Goal: Transaction & Acquisition: Purchase product/service

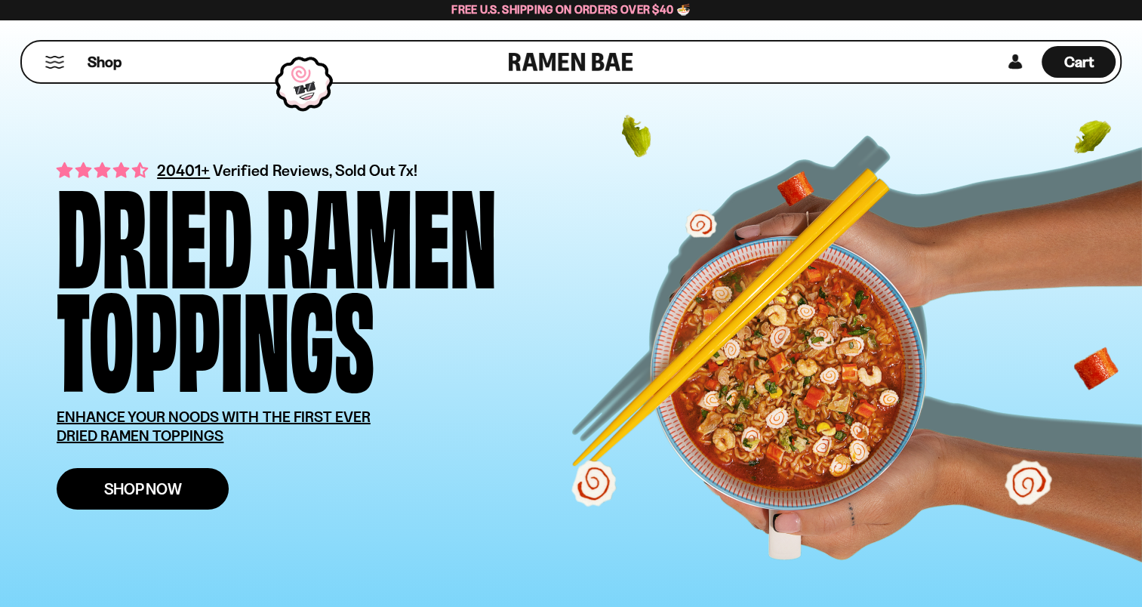
click at [190, 476] on link "Shop Now" at bounding box center [143, 489] width 172 height 42
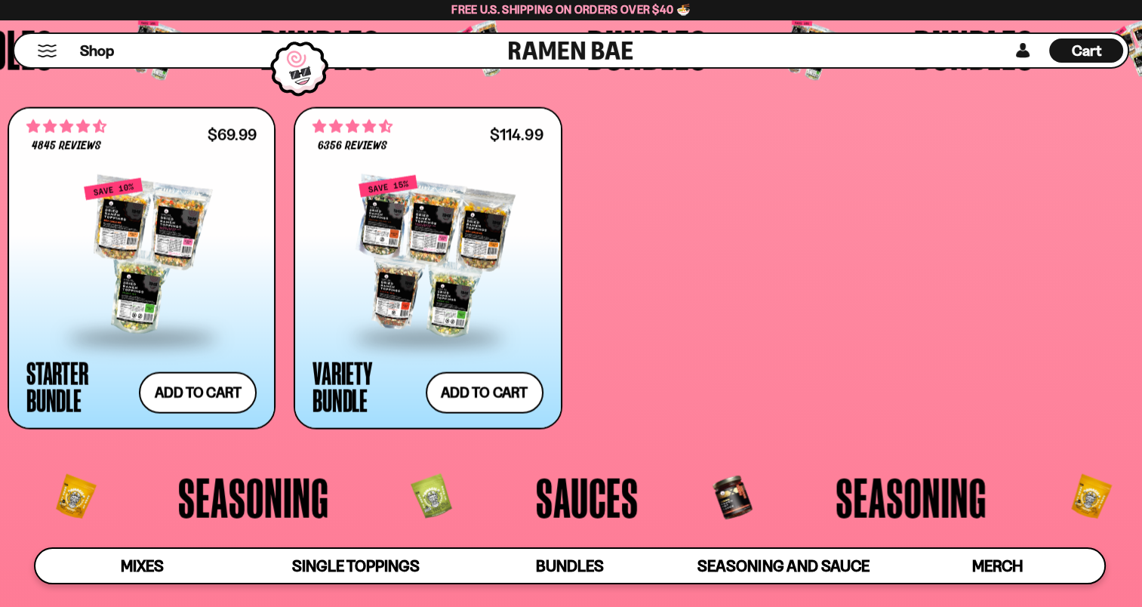
scroll to position [3170, 0]
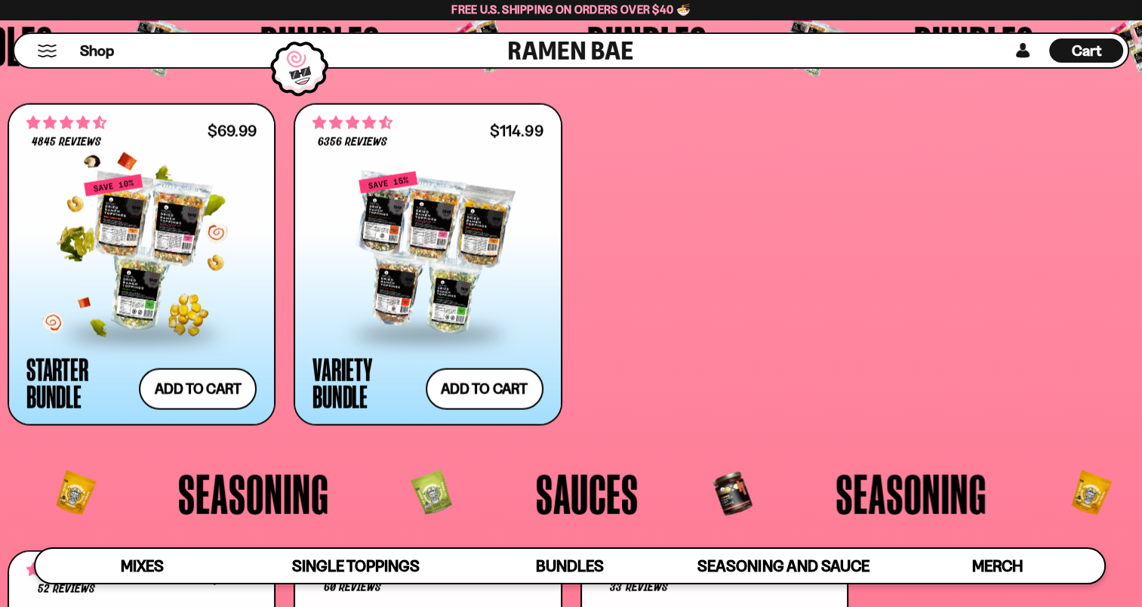
click at [147, 251] on div at bounding box center [141, 253] width 230 height 159
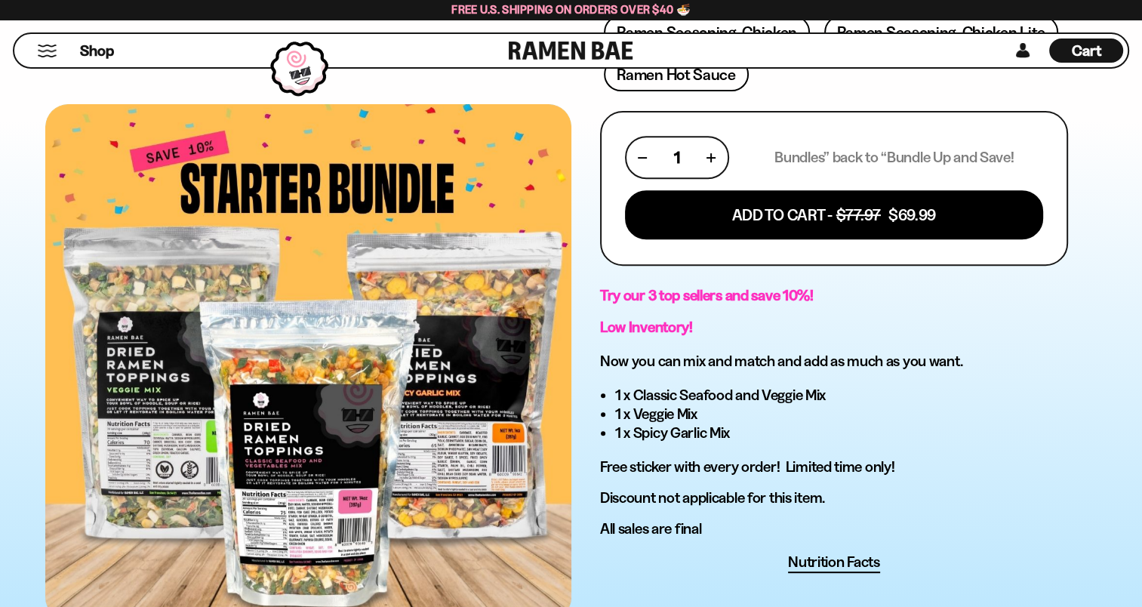
scroll to position [604, 0]
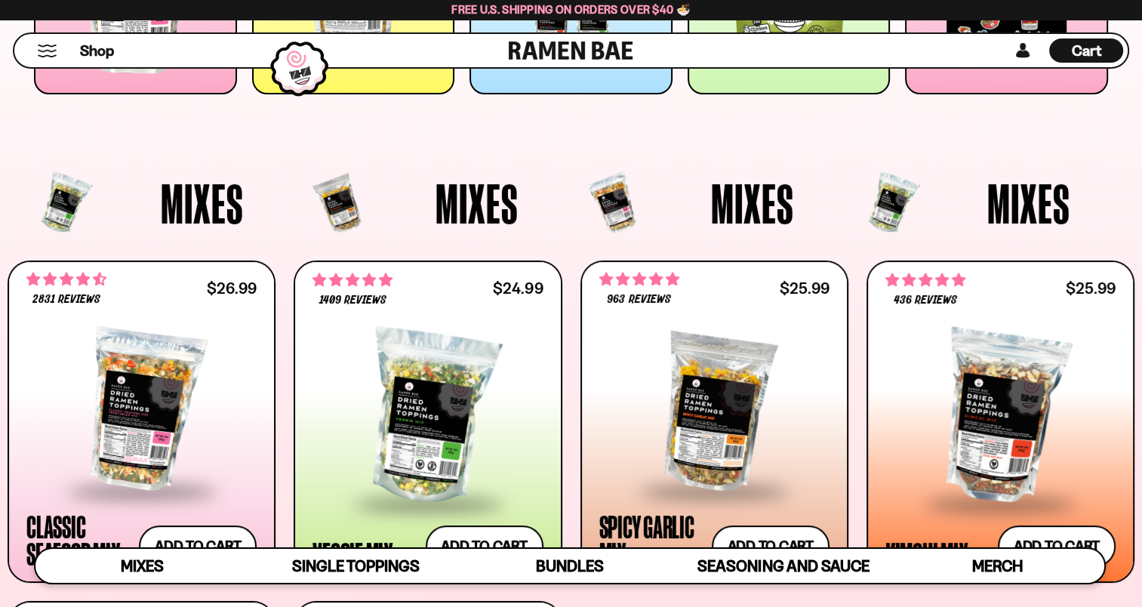
scroll to position [377, 0]
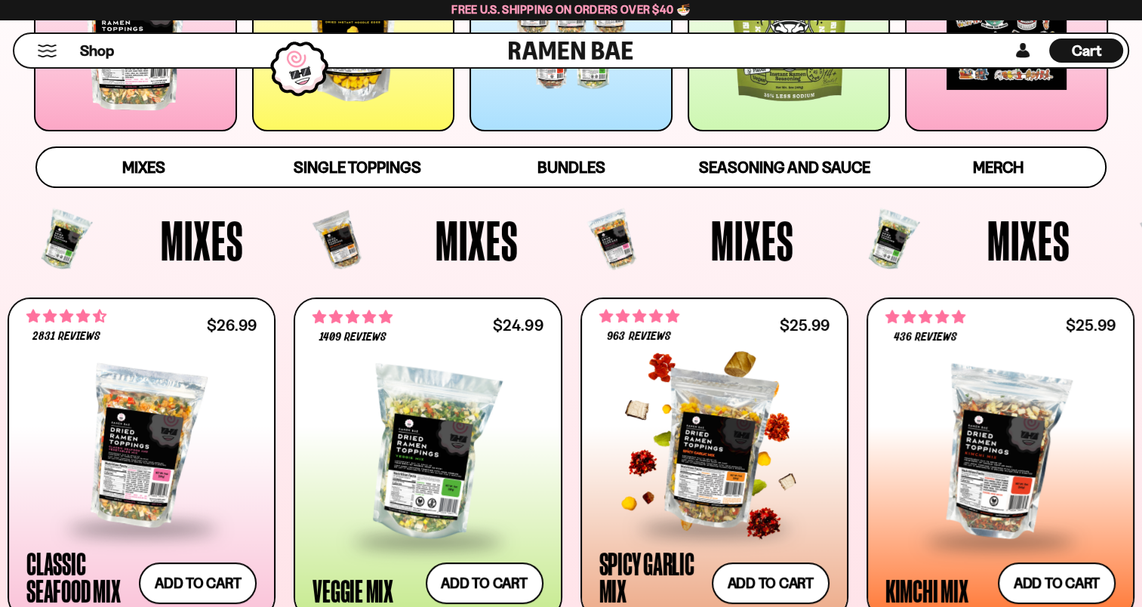
click at [702, 426] on div at bounding box center [714, 447] width 230 height 159
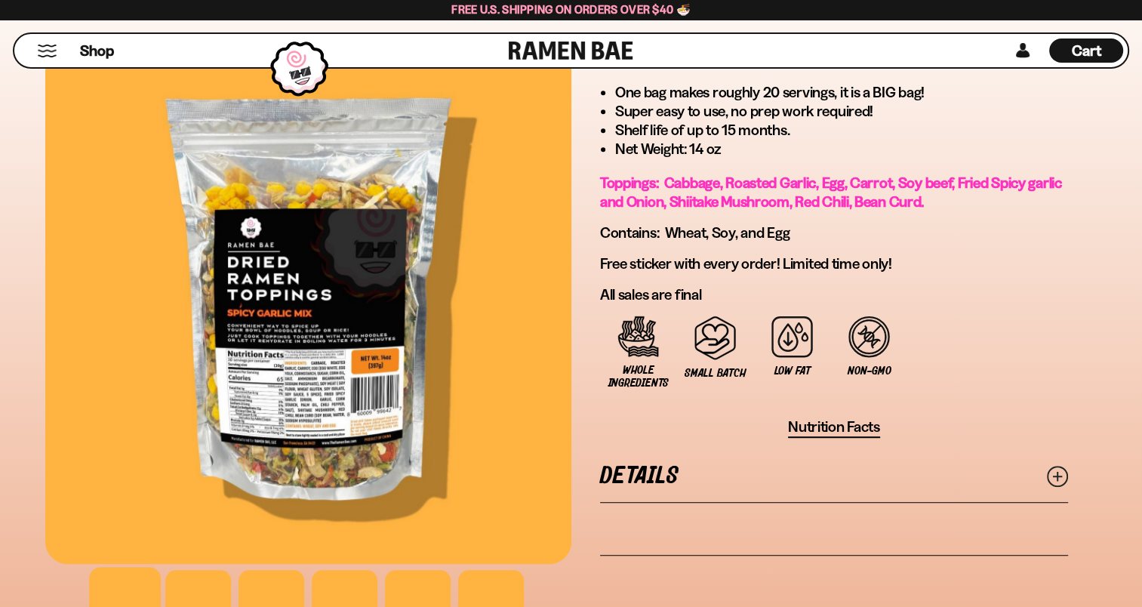
scroll to position [906, 0]
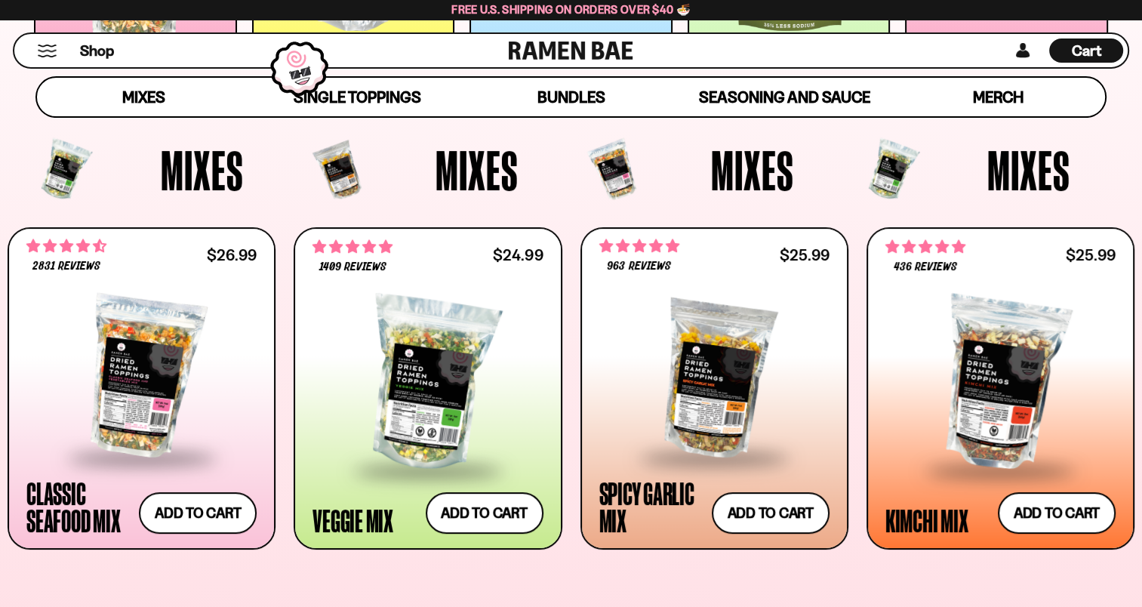
scroll to position [453, 0]
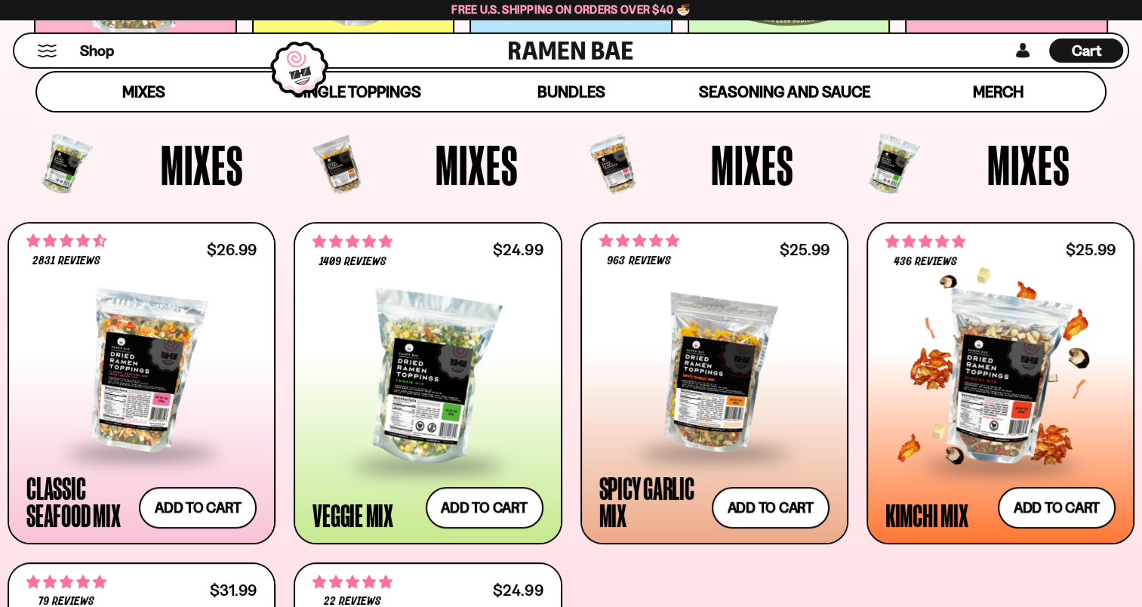
click at [968, 377] on div at bounding box center [1000, 378] width 230 height 169
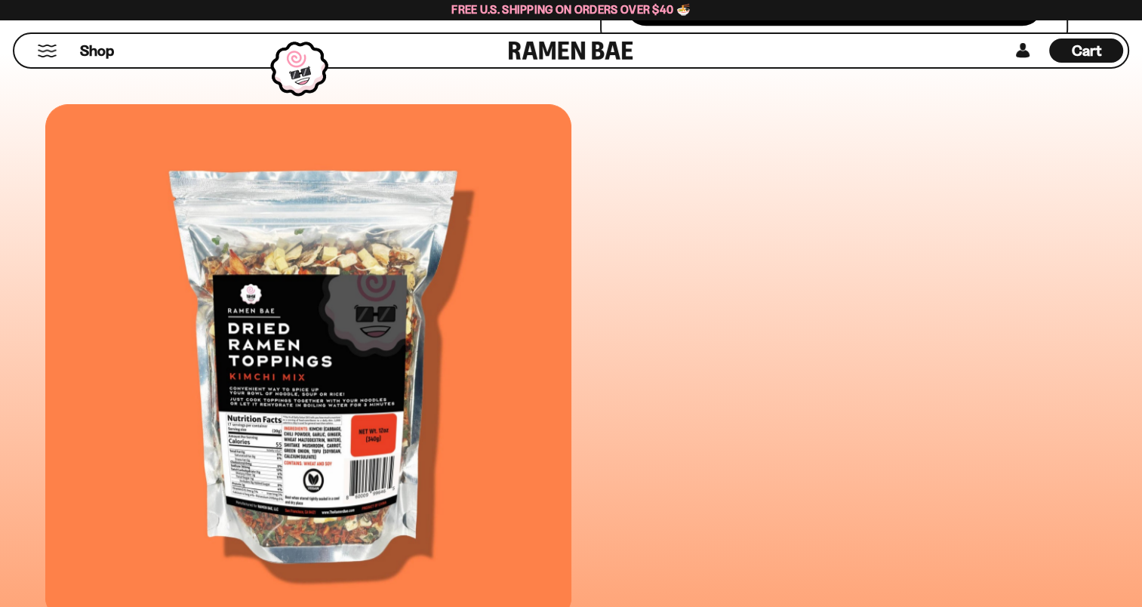
scroll to position [830, 0]
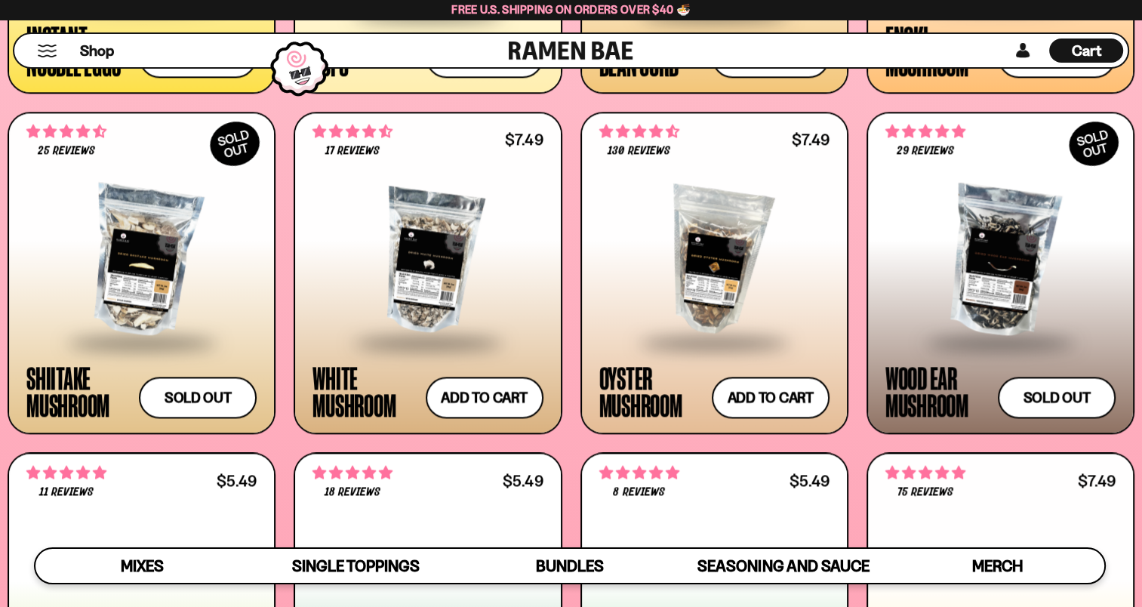
scroll to position [2038, 0]
